Goal: Navigation & Orientation: Find specific page/section

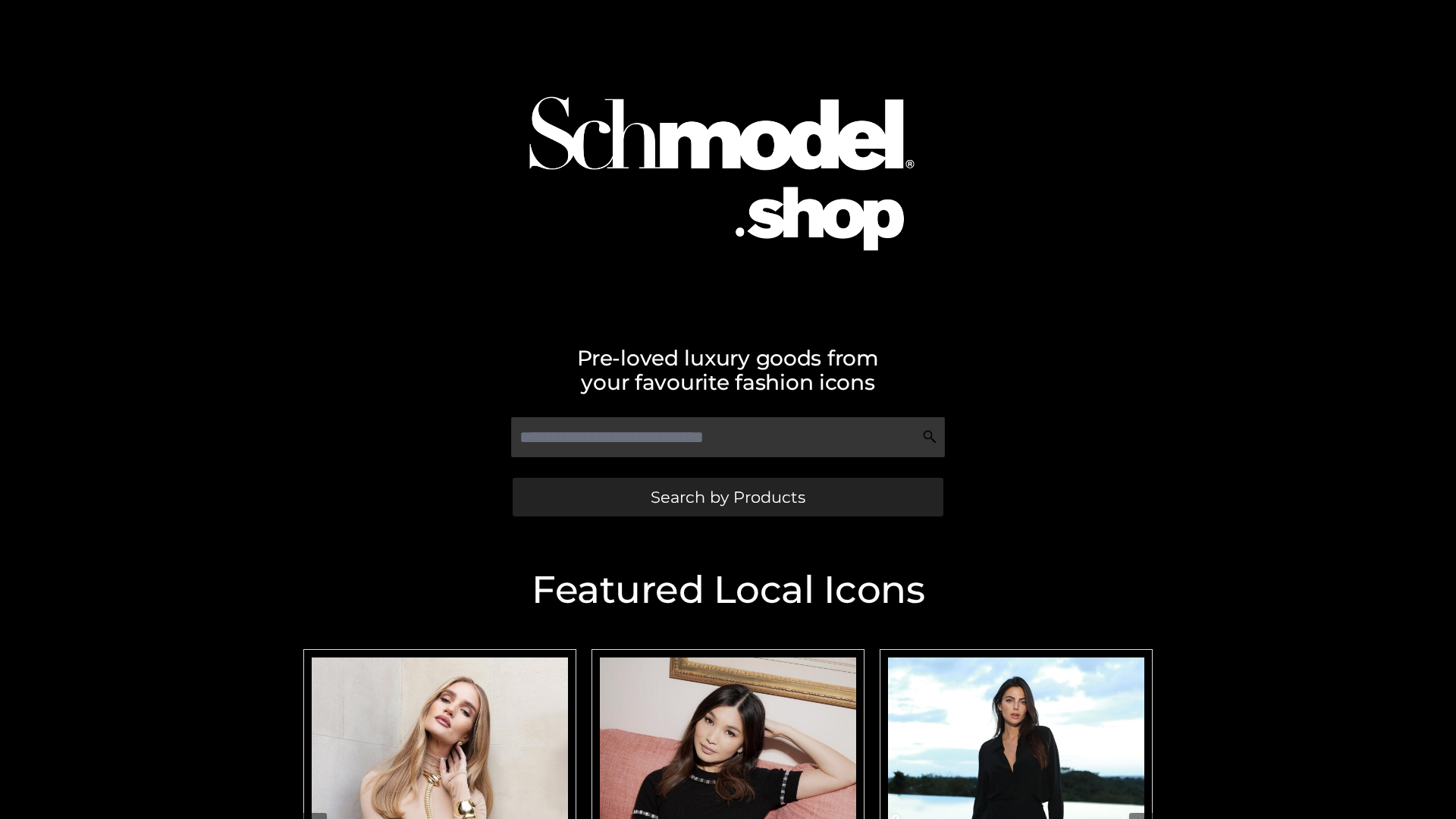
click at [727, 496] on span "Search by Products" at bounding box center [728, 496] width 155 height 16
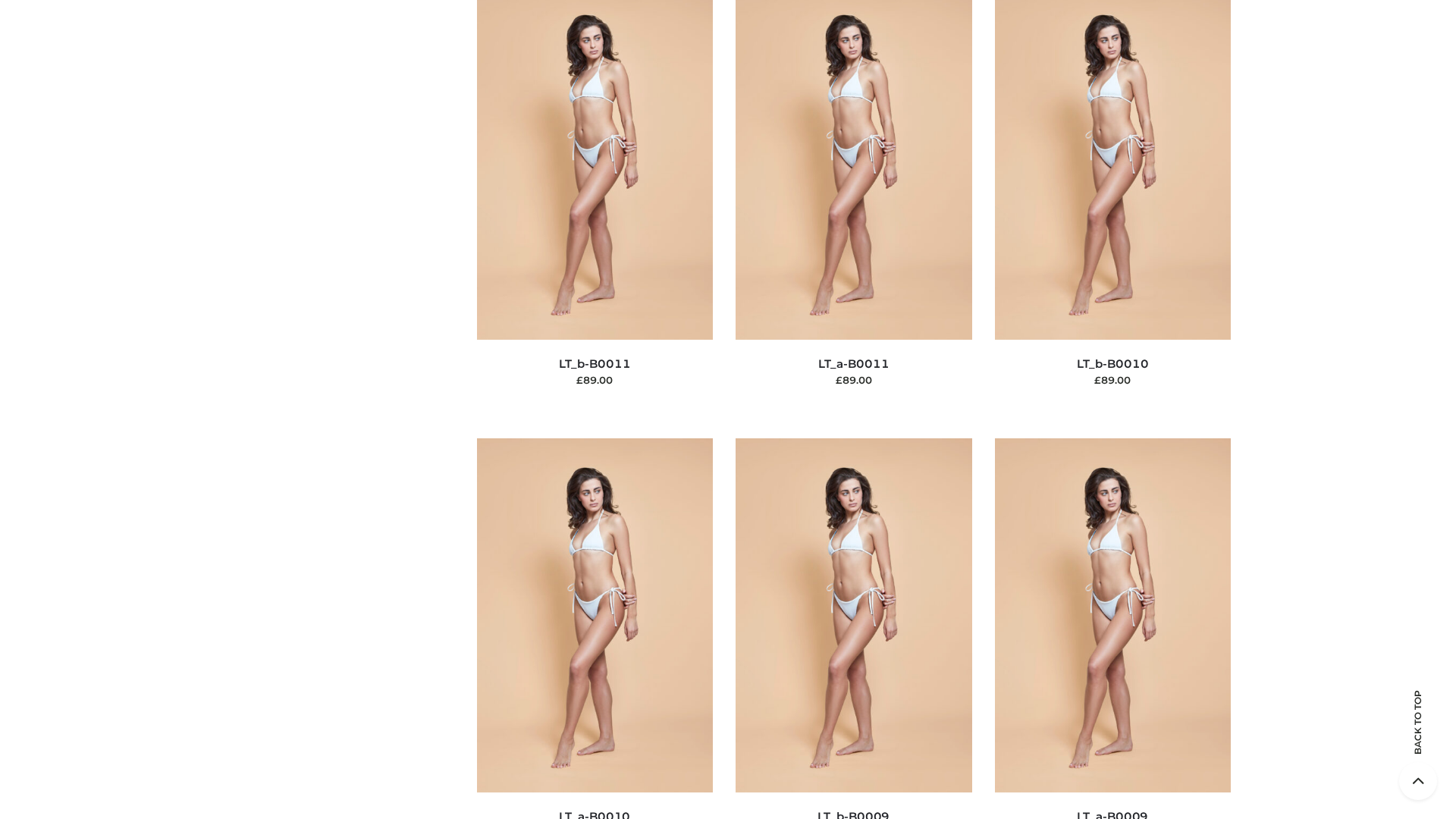
scroll to position [6809, 0]
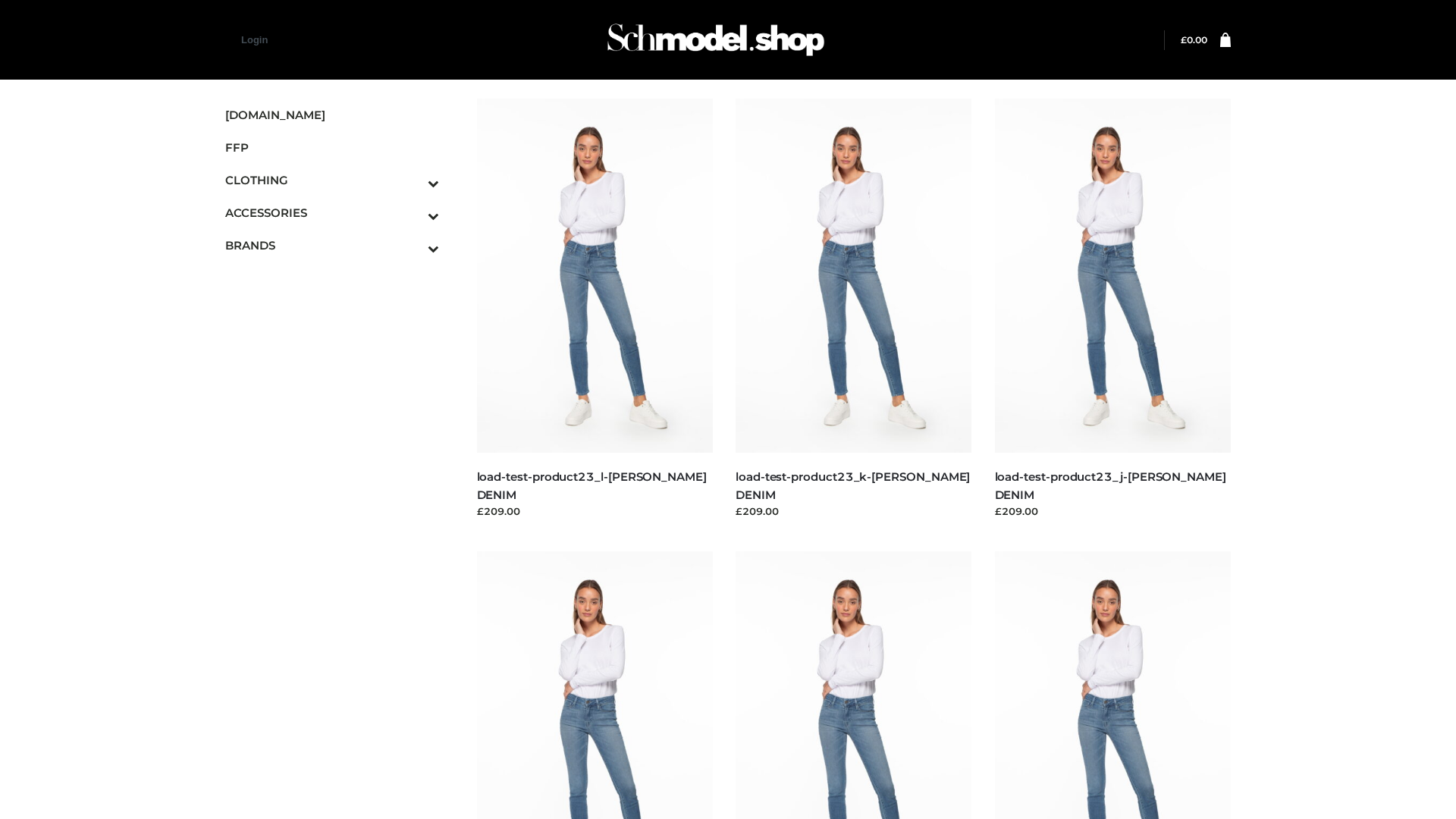
scroll to position [1330, 0]
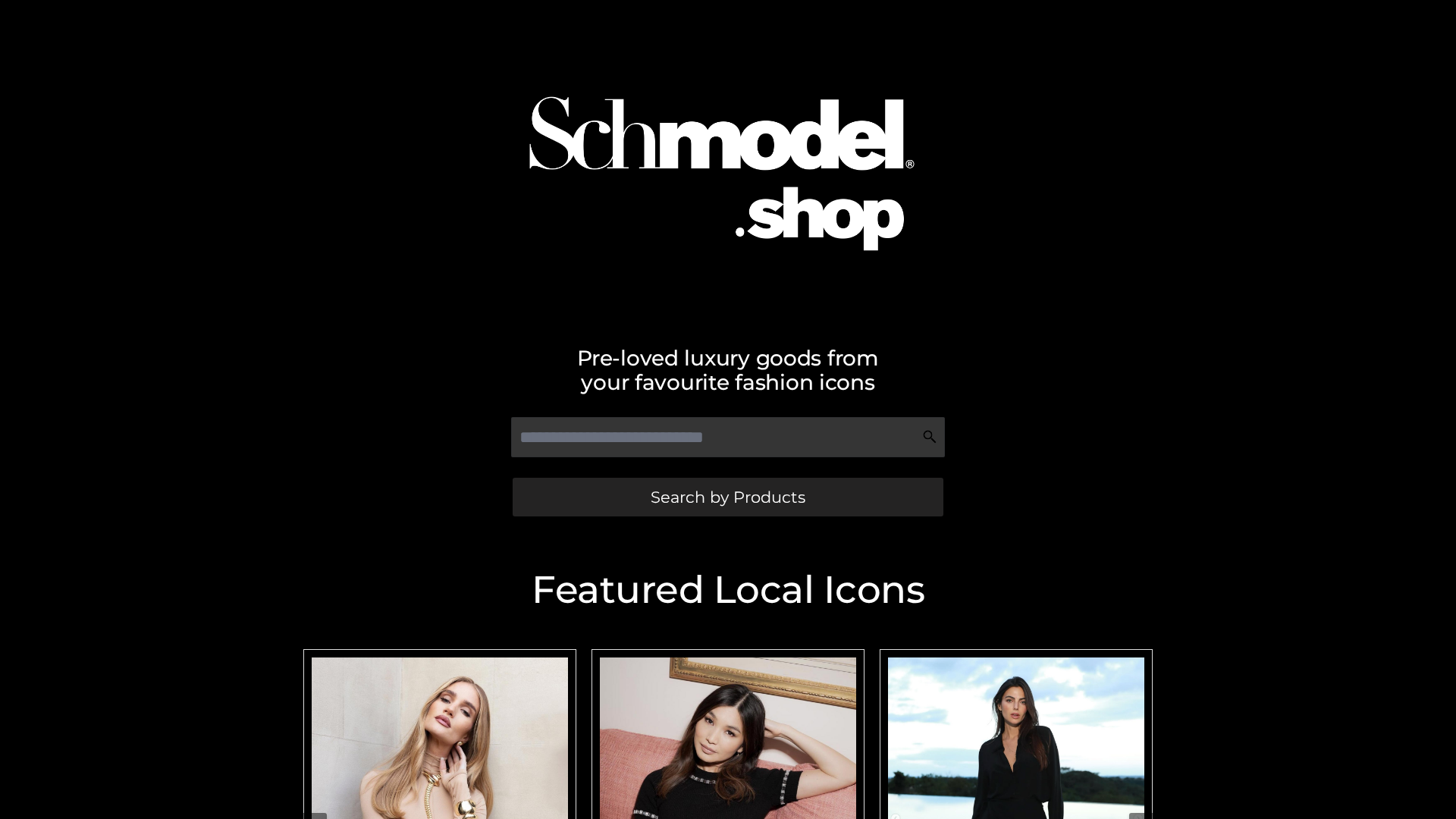
click at [727, 496] on span "Search by Products" at bounding box center [728, 496] width 155 height 16
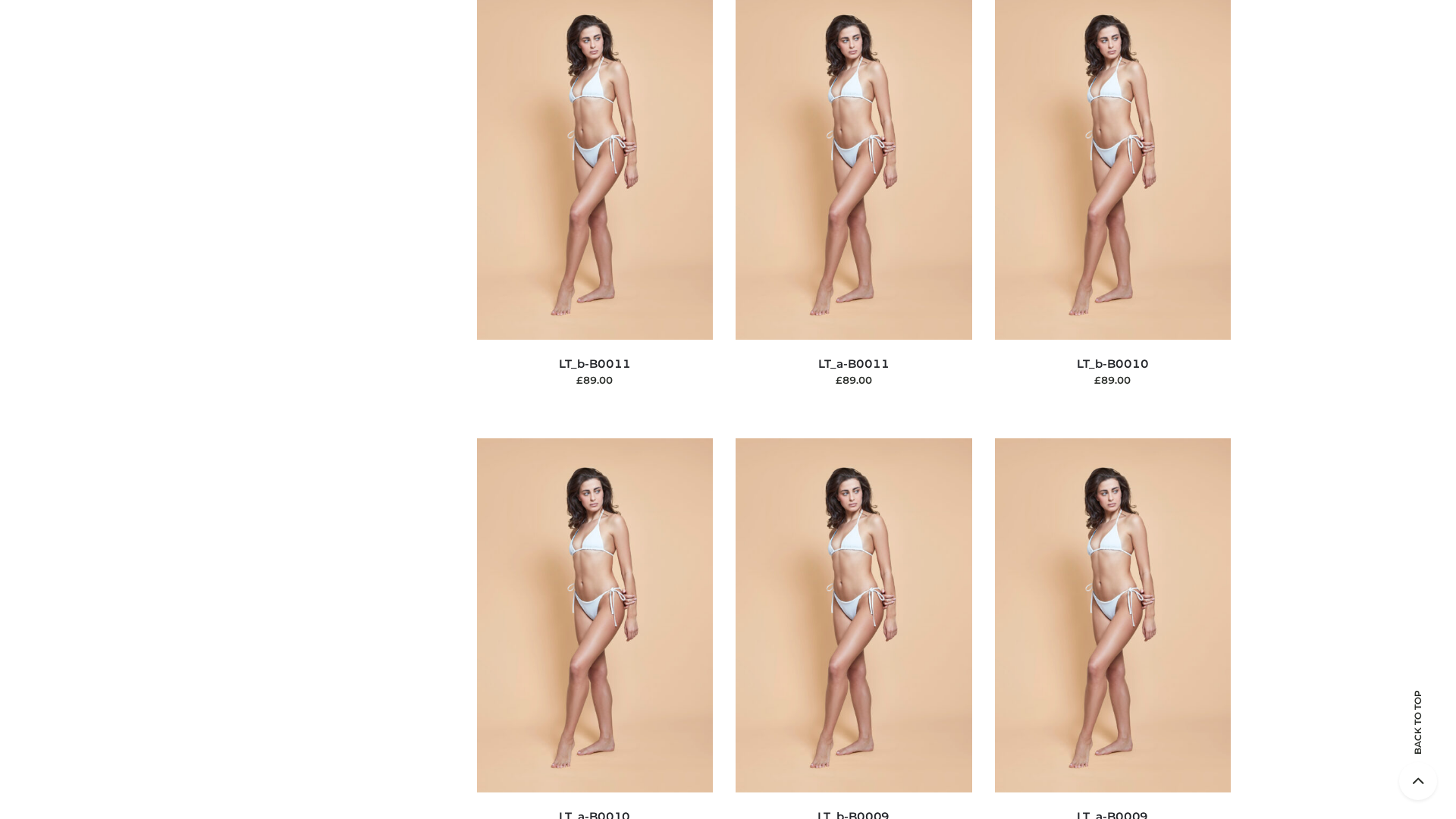
scroll to position [6809, 0]
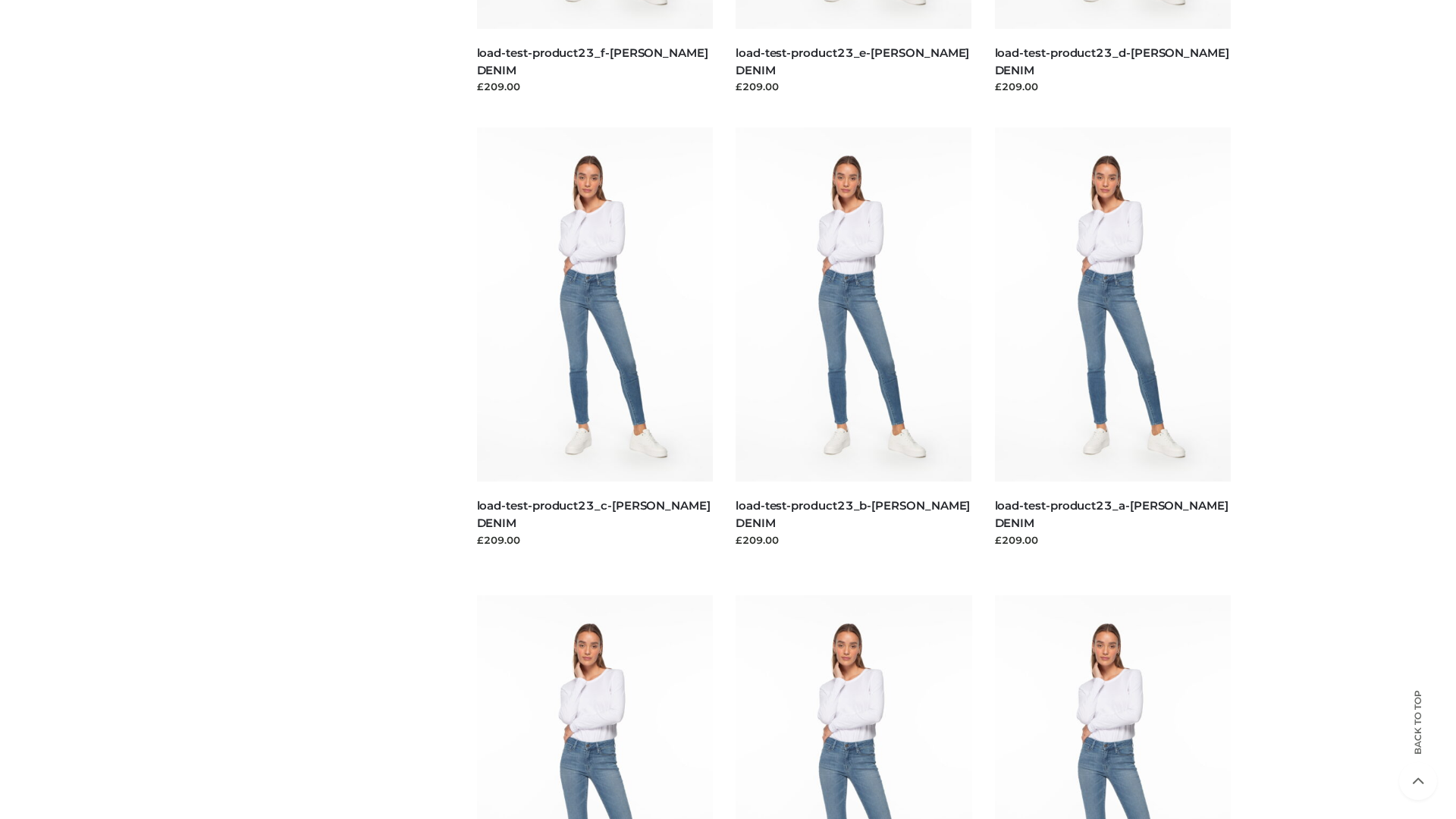
scroll to position [1330, 0]
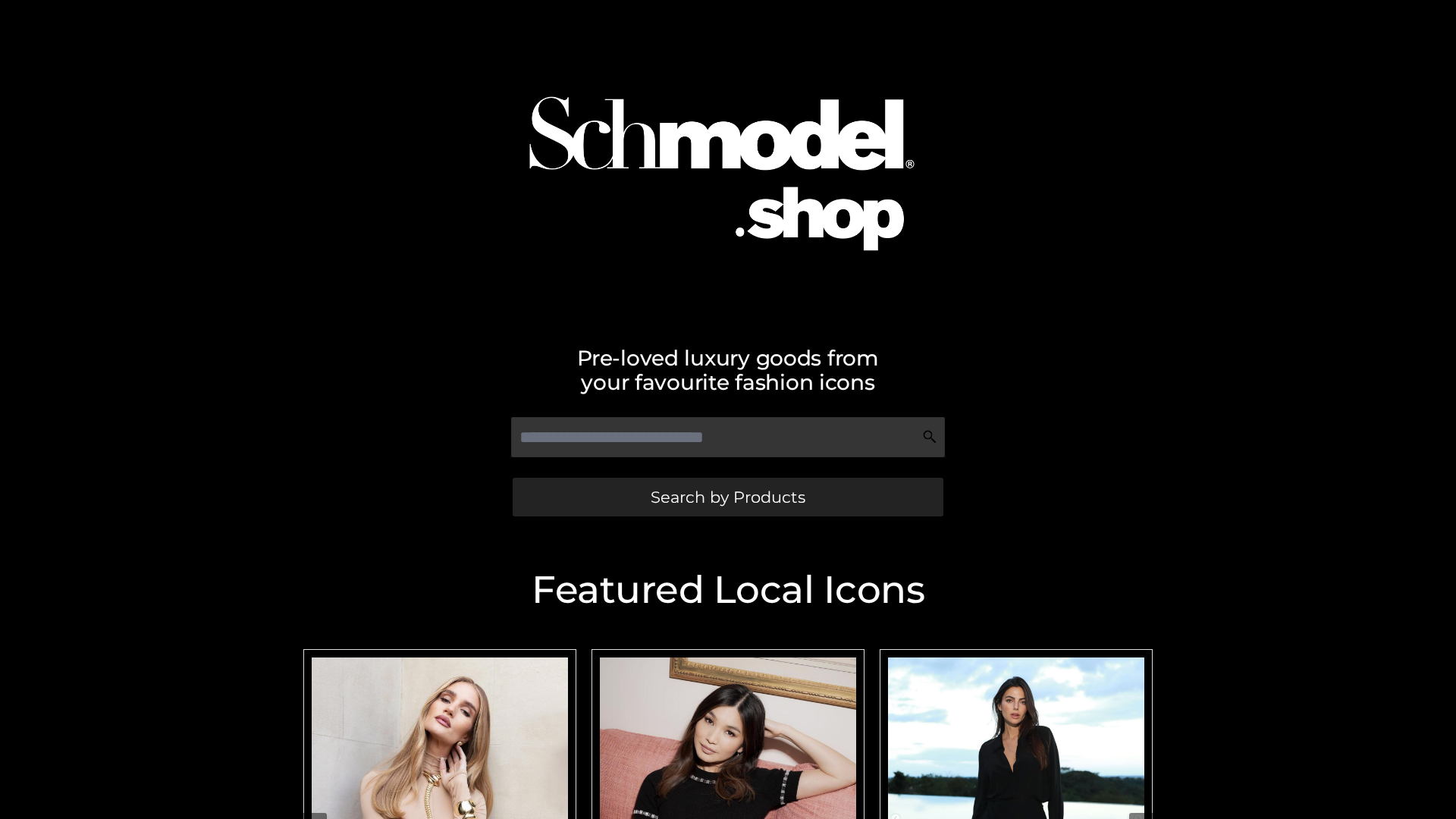
click at [727, 496] on span "Search by Products" at bounding box center [728, 496] width 155 height 16
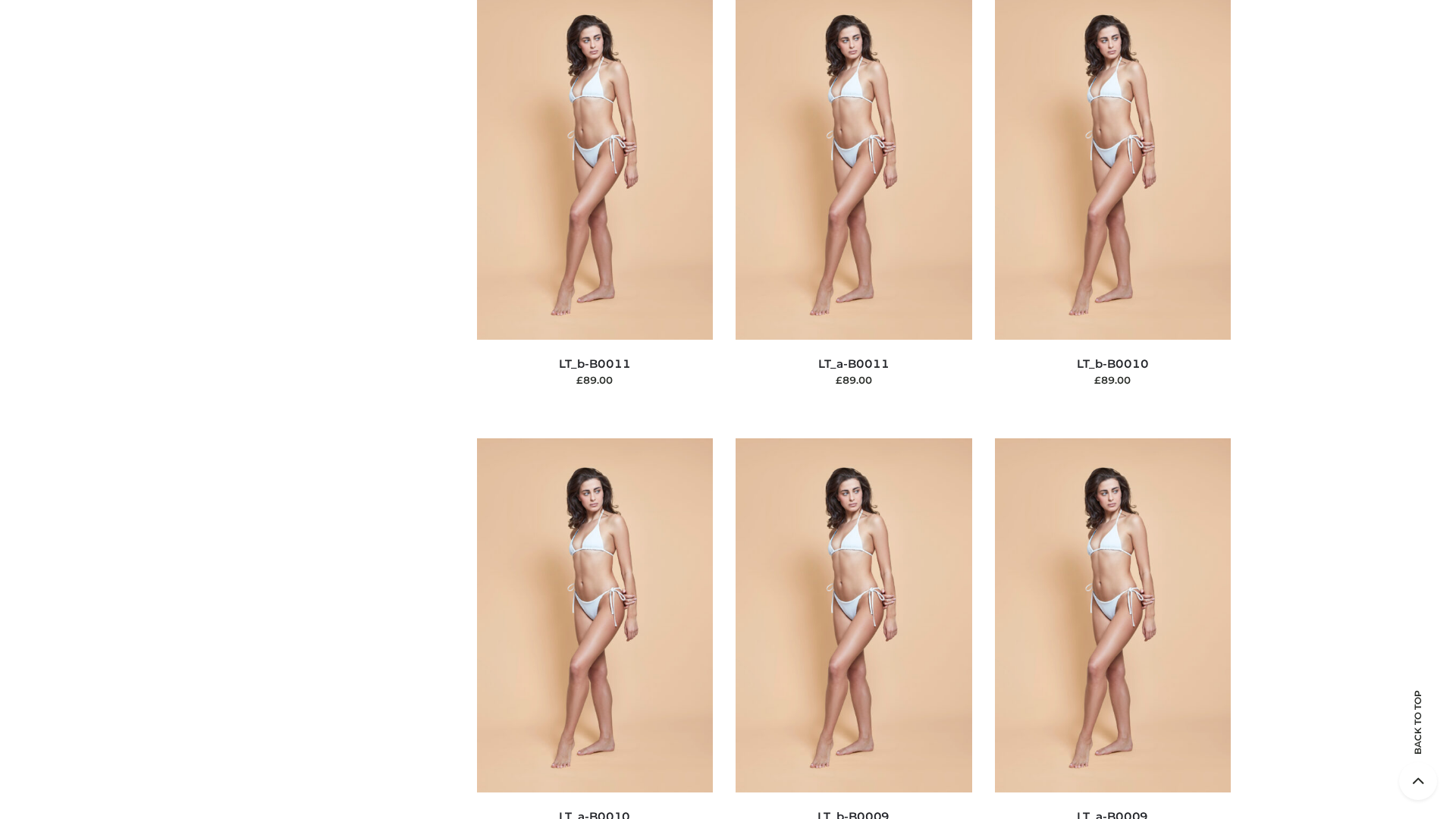
scroll to position [6809, 0]
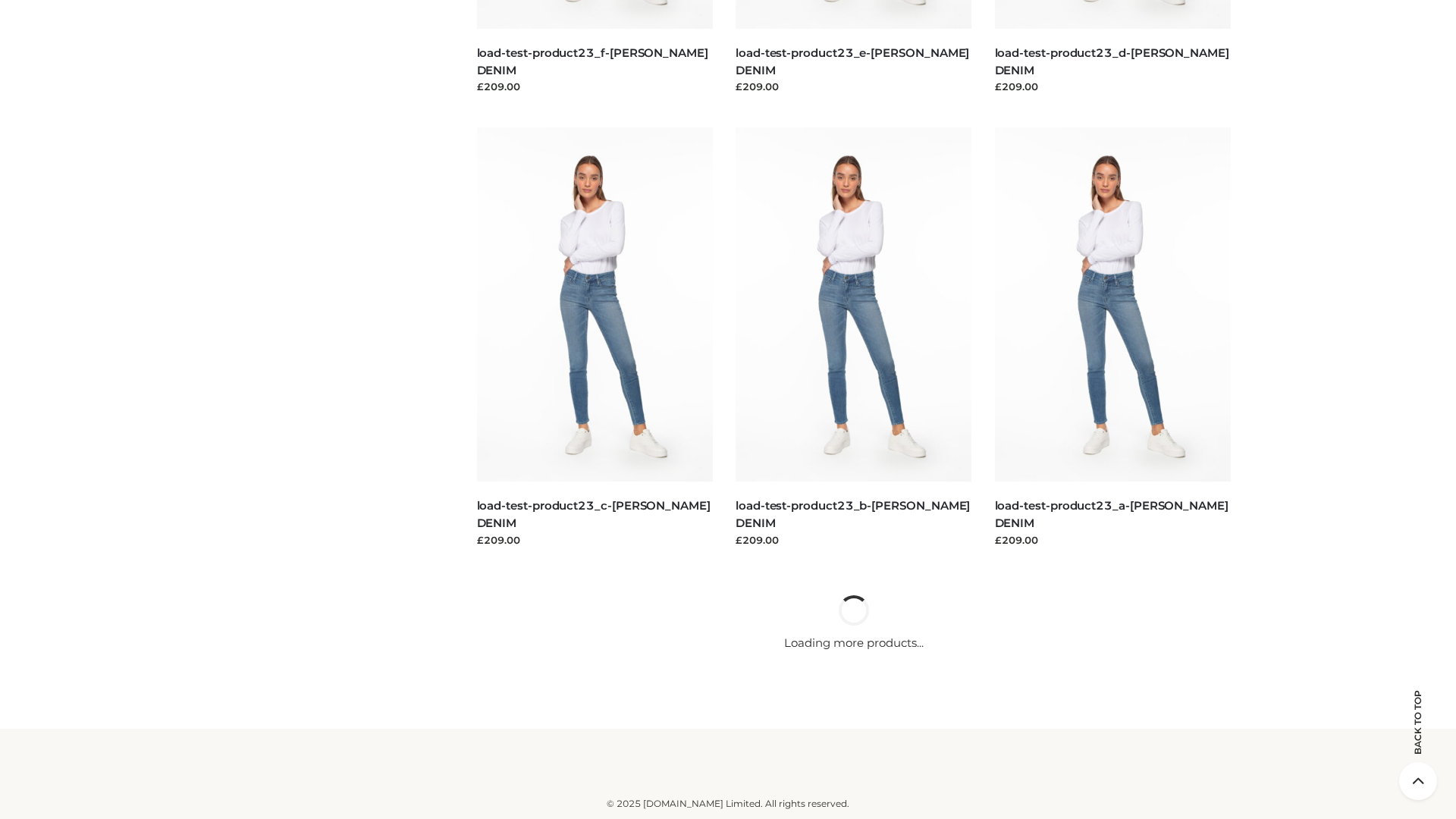
scroll to position [1330, 0]
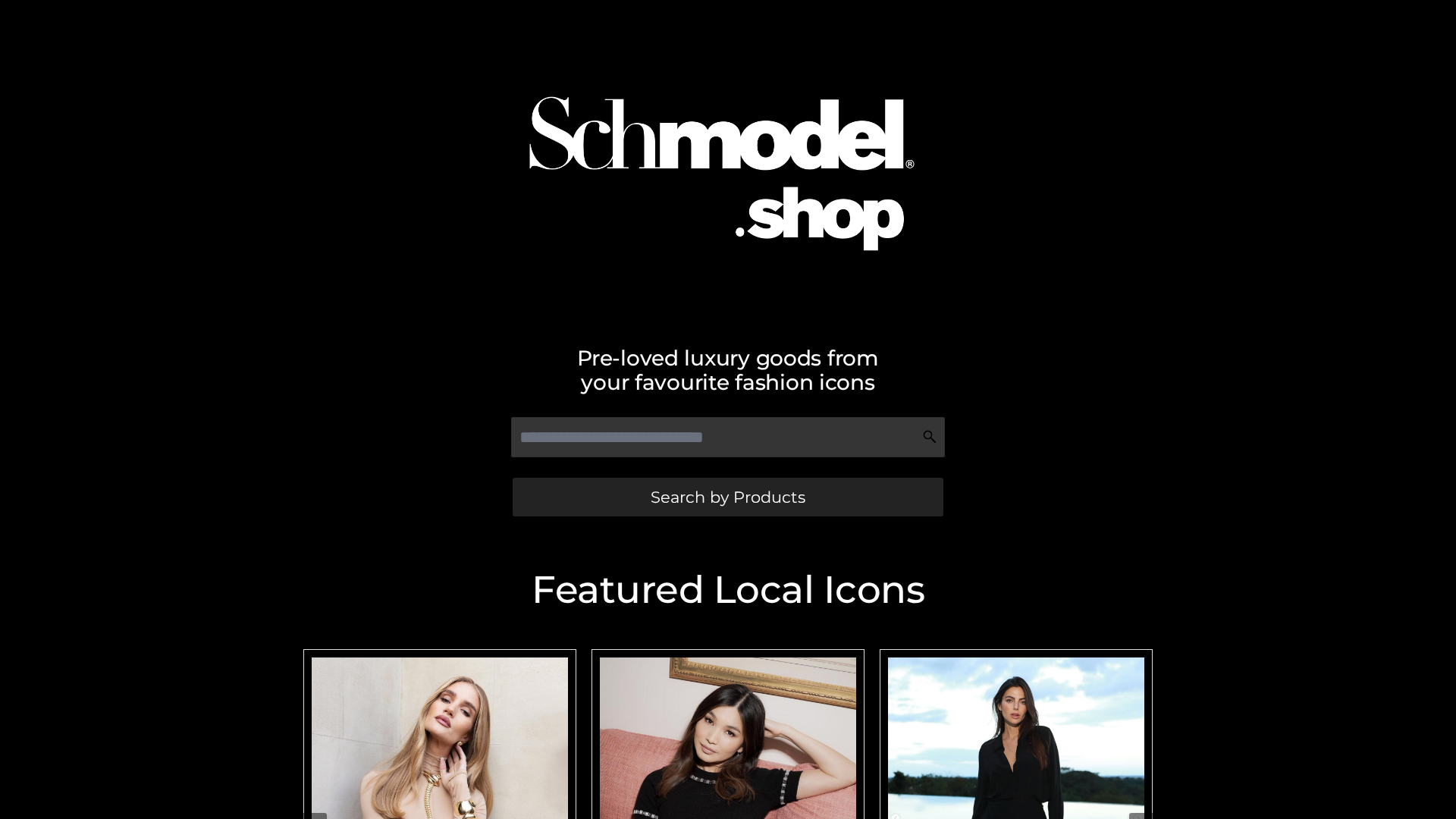
click at [727, 496] on span "Search by Products" at bounding box center [728, 496] width 155 height 16
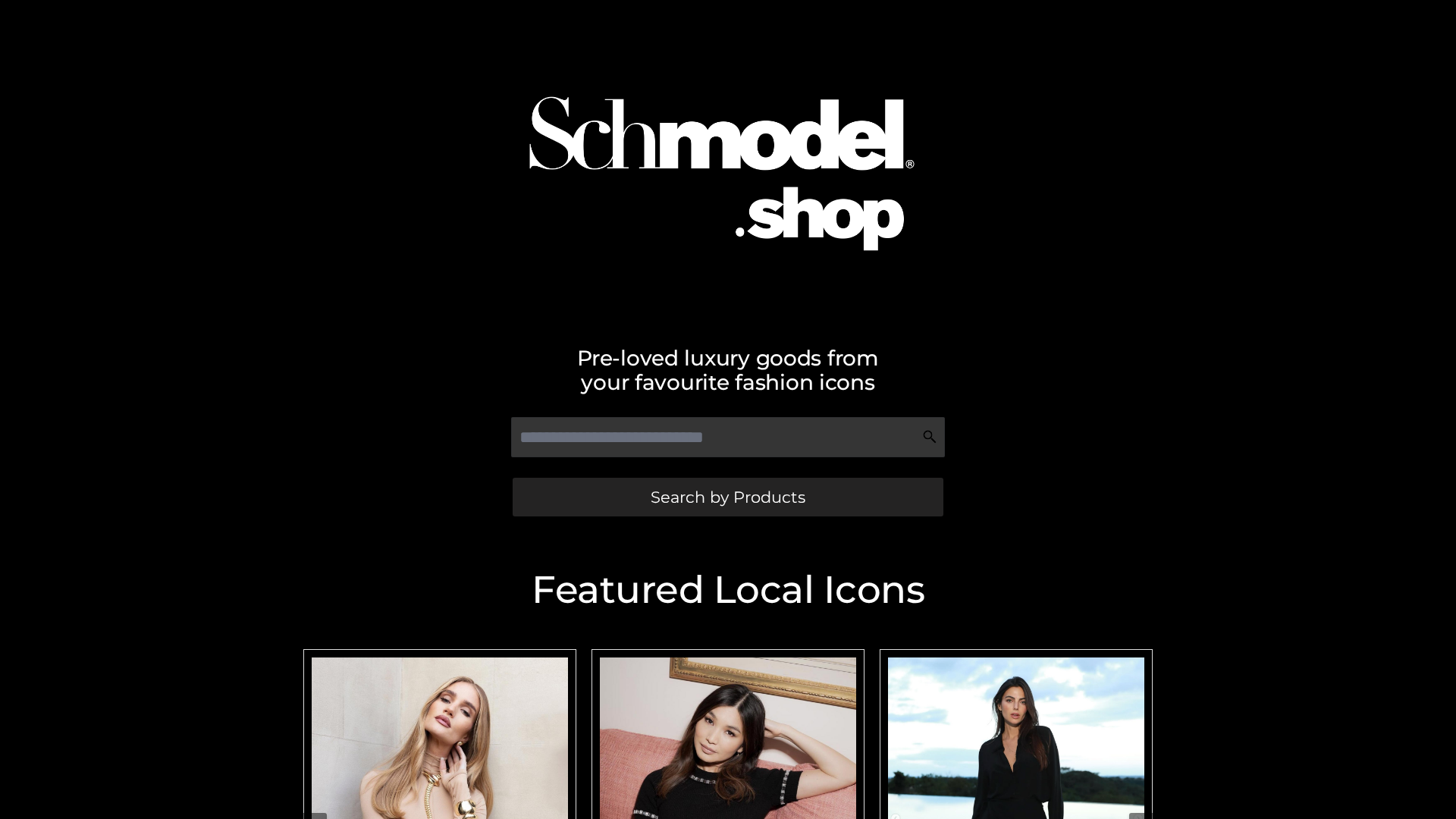
click at [727, 496] on span "Search by Products" at bounding box center [728, 496] width 155 height 16
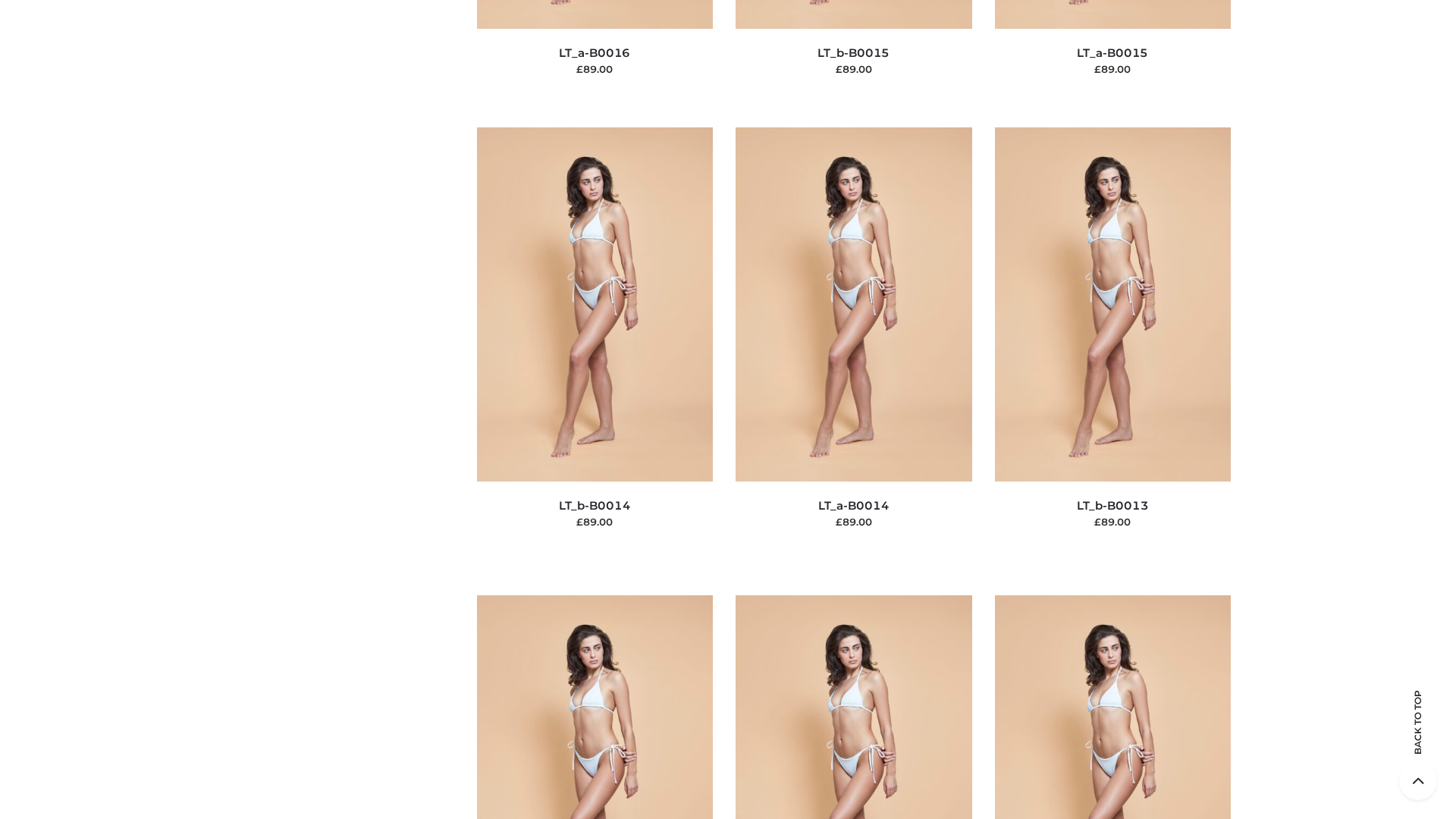
scroll to position [6809, 0]
